Goal: Transaction & Acquisition: Purchase product/service

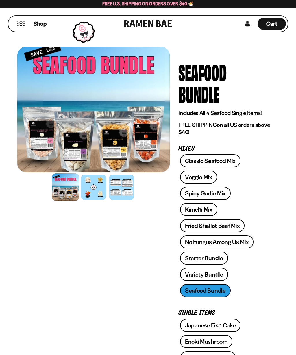
click at [95, 193] on div at bounding box center [93, 187] width 25 height 25
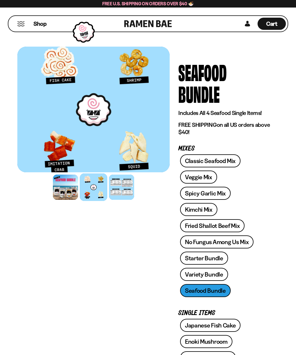
click at [69, 188] on div at bounding box center [65, 187] width 25 height 25
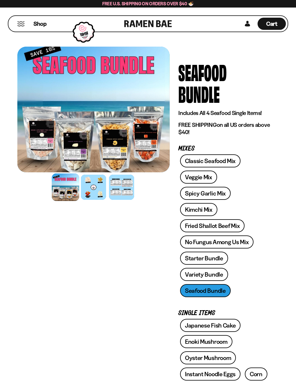
click at [123, 191] on div at bounding box center [121, 187] width 25 height 25
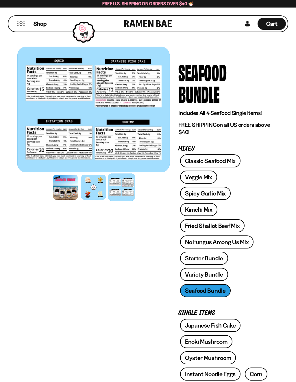
click at [205, 268] on link "Variety Bundle" at bounding box center [204, 274] width 48 height 13
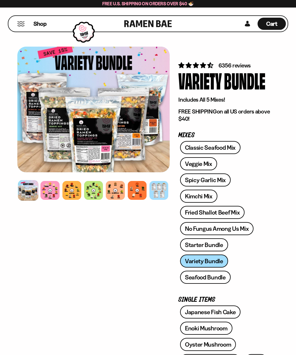
click at [51, 193] on div at bounding box center [50, 190] width 19 height 19
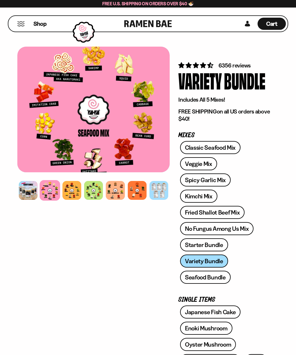
click at [75, 191] on div at bounding box center [72, 190] width 19 height 19
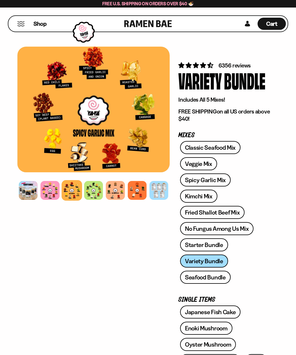
click at [93, 190] on div at bounding box center [93, 190] width 19 height 19
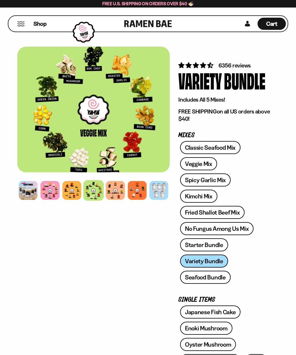
click at [118, 188] on div at bounding box center [115, 190] width 19 height 19
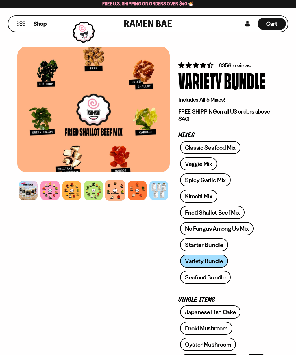
click at [139, 186] on div at bounding box center [137, 190] width 19 height 19
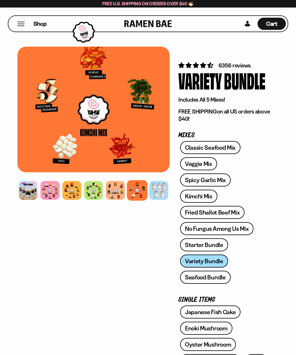
click at [202, 244] on link "Starter Bundle" at bounding box center [204, 244] width 48 height 13
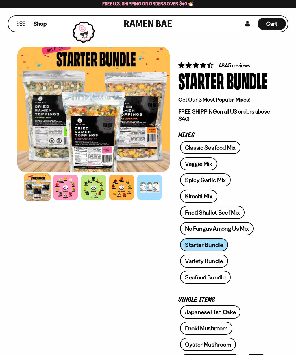
click at [65, 184] on div at bounding box center [65, 187] width 25 height 25
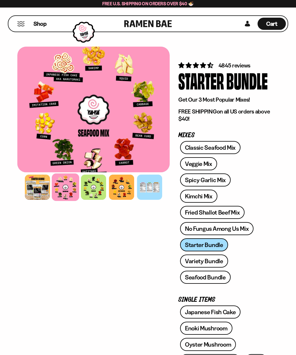
click at [95, 183] on div at bounding box center [93, 187] width 25 height 25
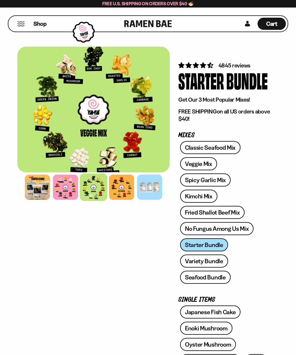
click at [120, 186] on div at bounding box center [121, 187] width 25 height 25
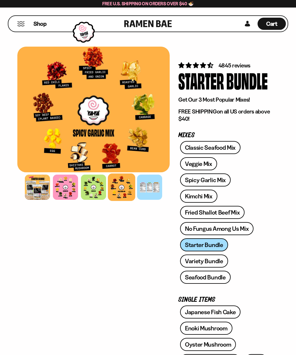
click at [202, 227] on link "No Fungus Among Us Mix" at bounding box center [217, 228] width 74 height 13
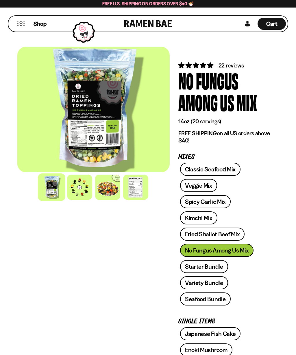
click at [83, 186] on div at bounding box center [79, 187] width 25 height 25
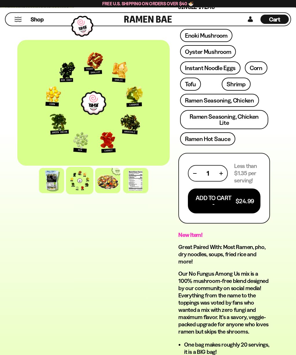
scroll to position [305, 0]
